Goal: Connect with others: Connect with other users

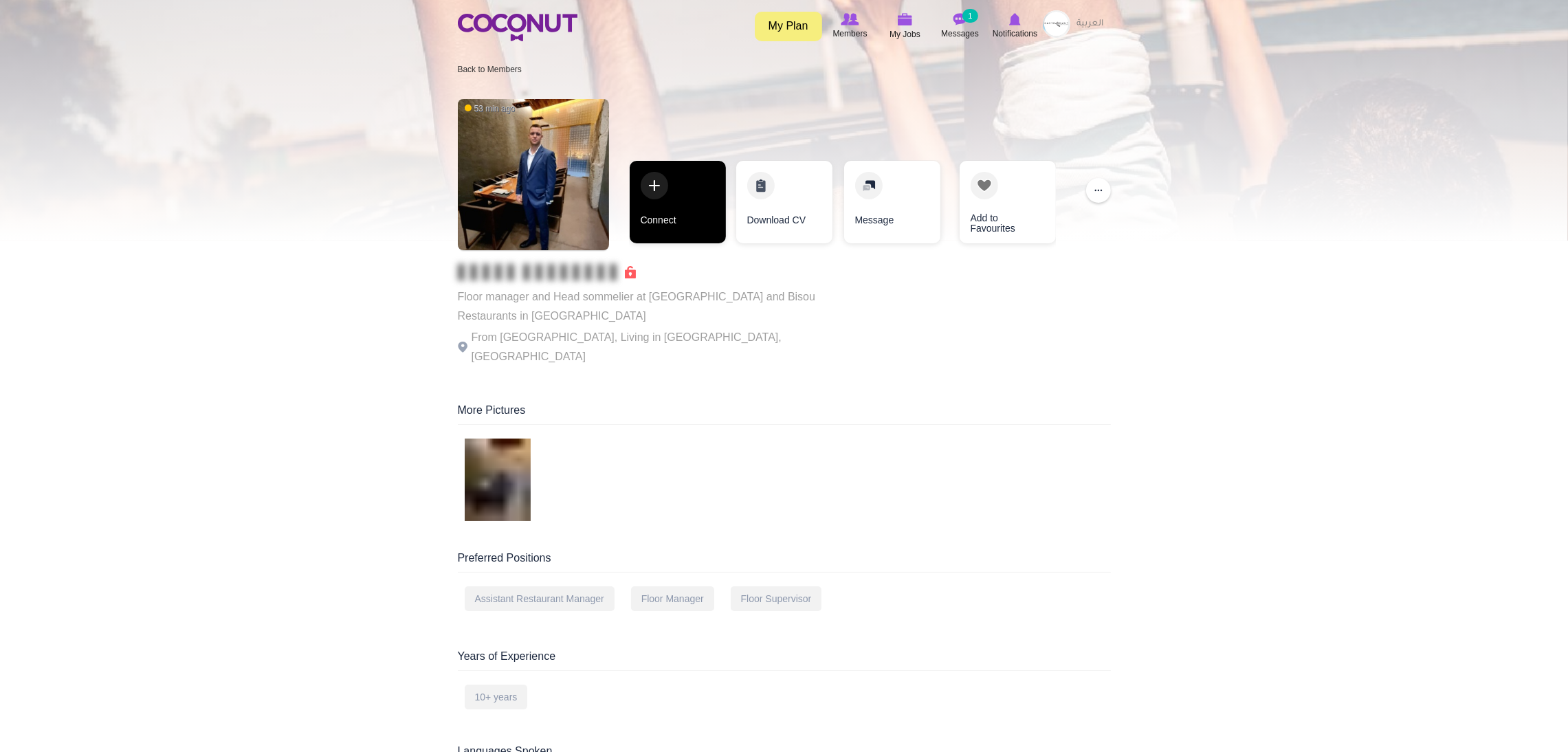
click at [654, 219] on link "Connect" at bounding box center [678, 202] width 96 height 82
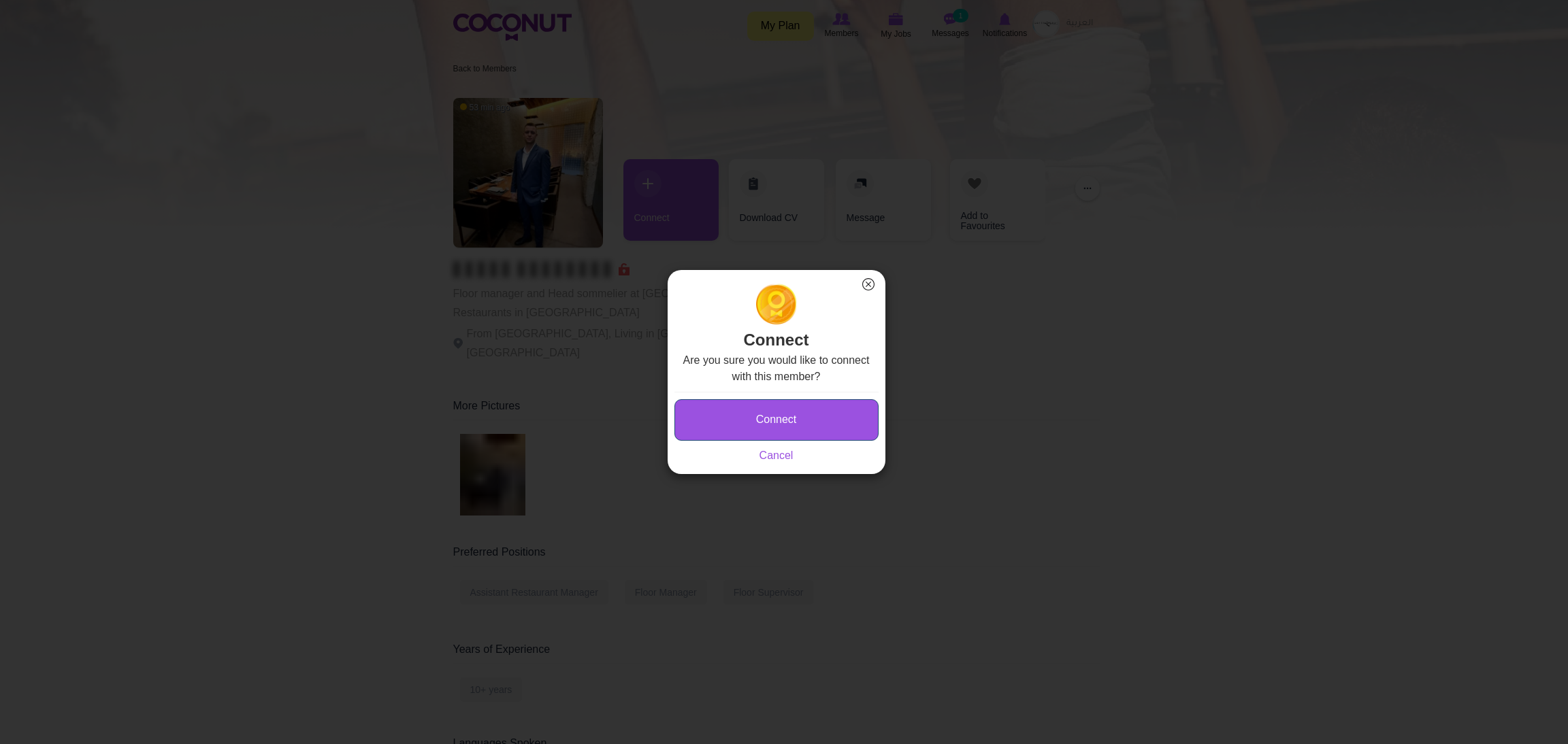
click at [754, 419] on button "Connect" at bounding box center [777, 420] width 204 height 42
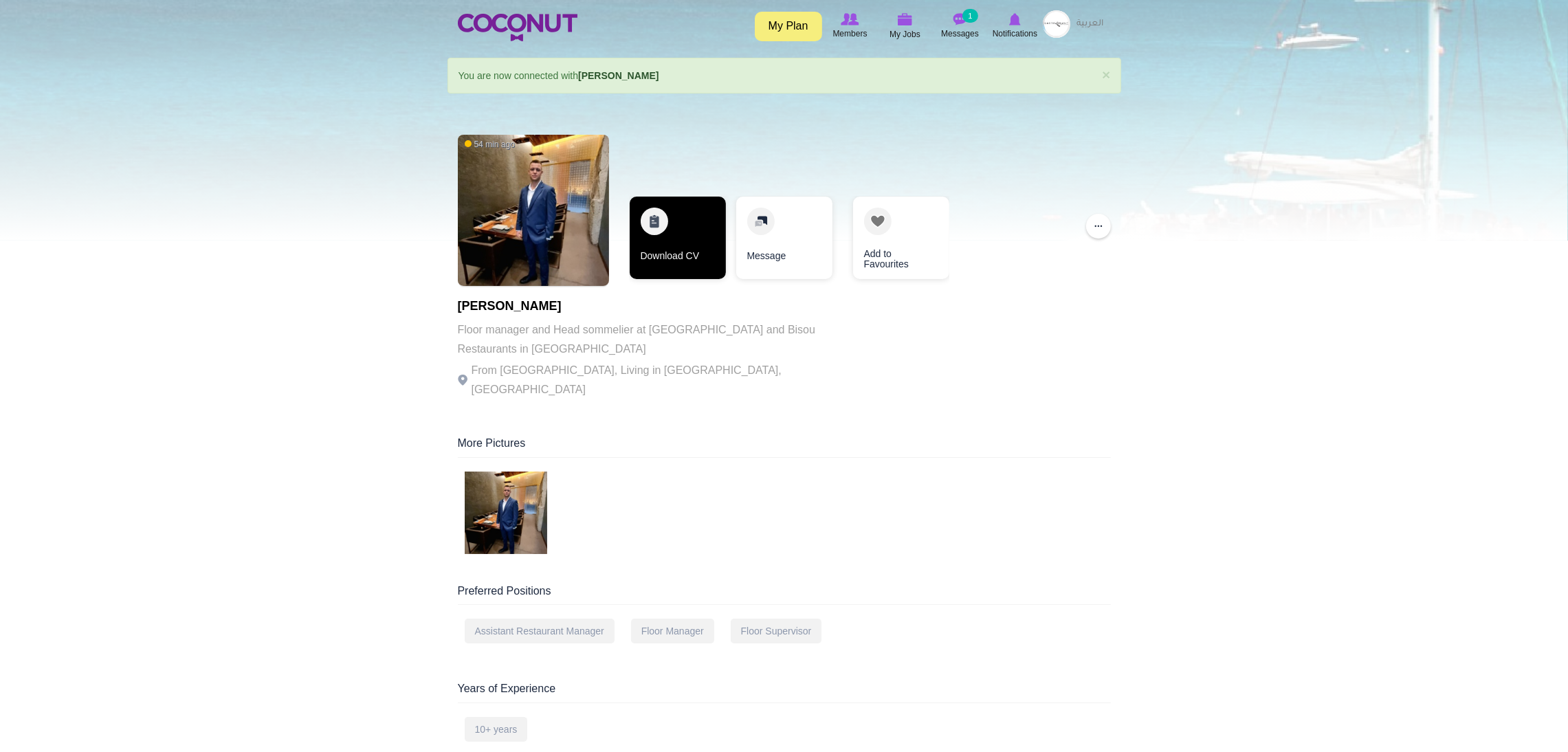
click at [702, 215] on link "Download CV" at bounding box center [678, 238] width 96 height 82
